Goal: Navigation & Orientation: Find specific page/section

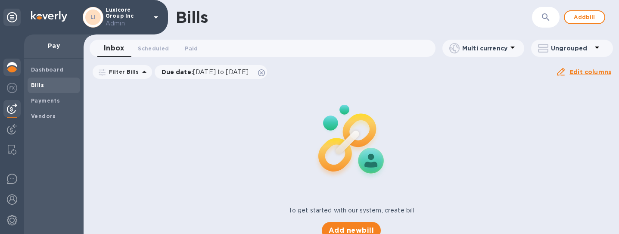
click at [12, 67] on img at bounding box center [12, 67] width 10 height 10
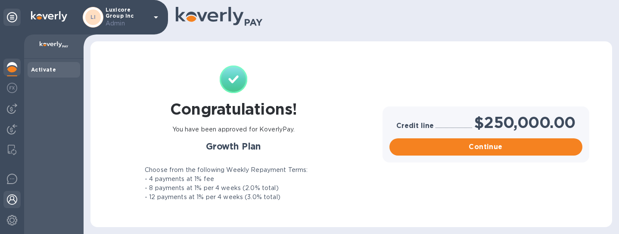
click at [13, 203] on img at bounding box center [12, 199] width 10 height 10
